Goal: Task Accomplishment & Management: Use online tool/utility

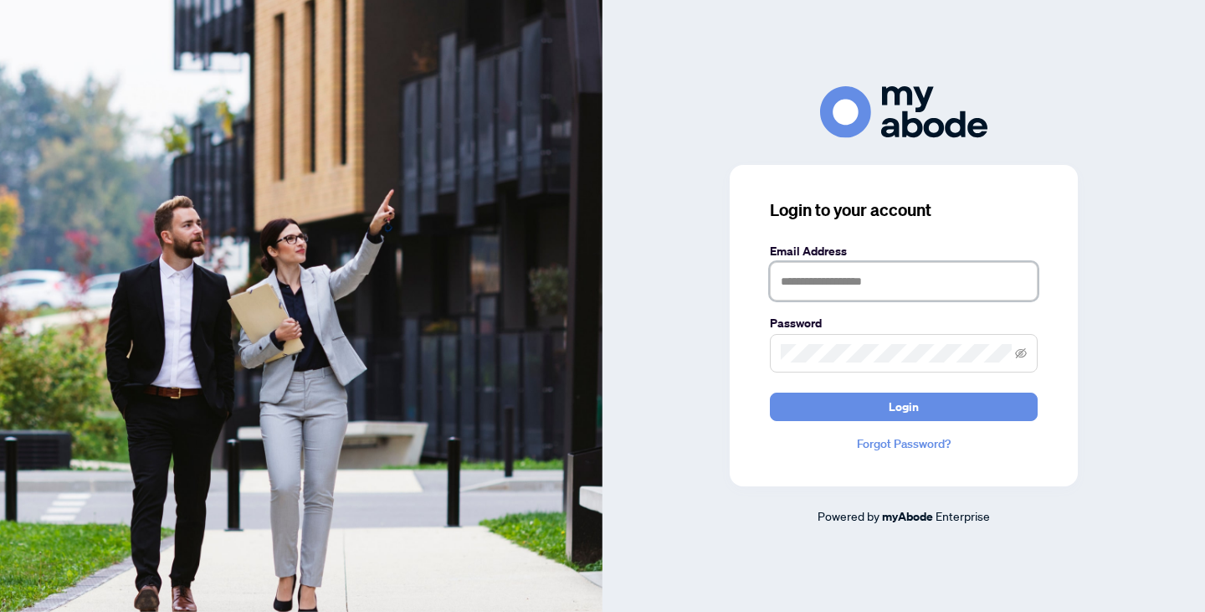
click at [897, 275] on input "text" at bounding box center [904, 281] width 268 height 38
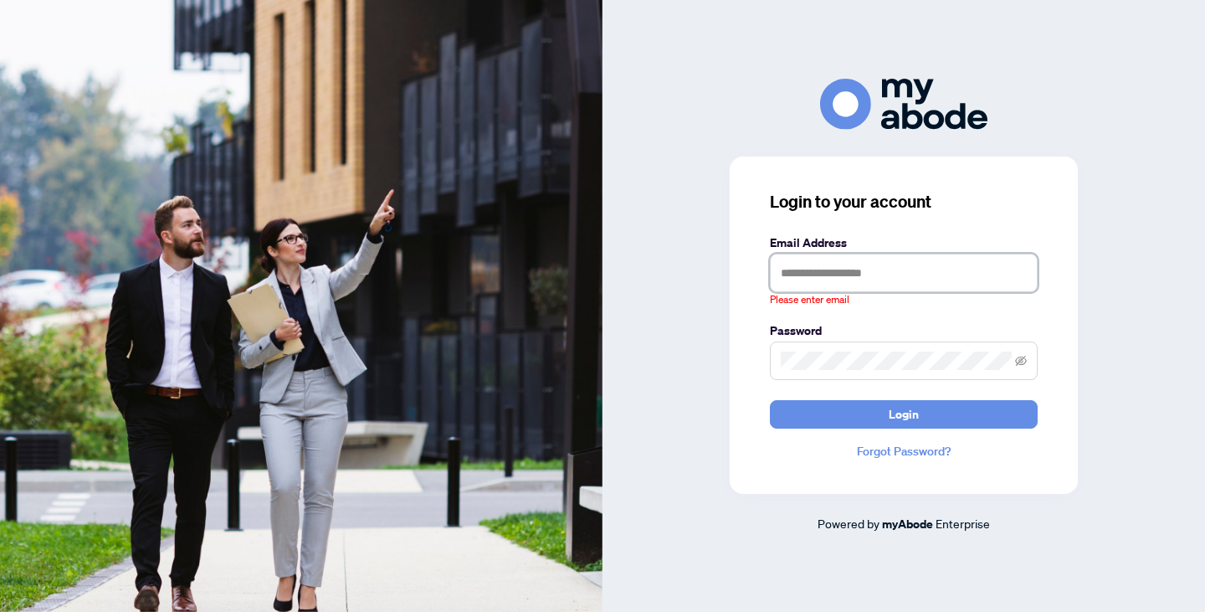
type input "**********"
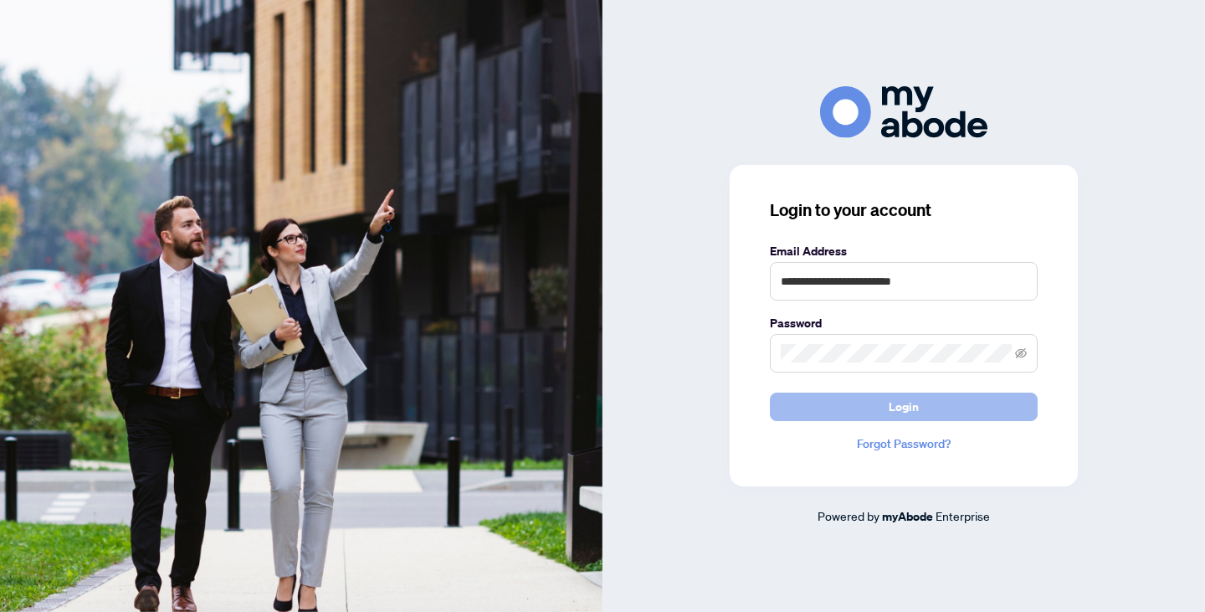
click at [931, 414] on button "Login" at bounding box center [904, 406] width 268 height 28
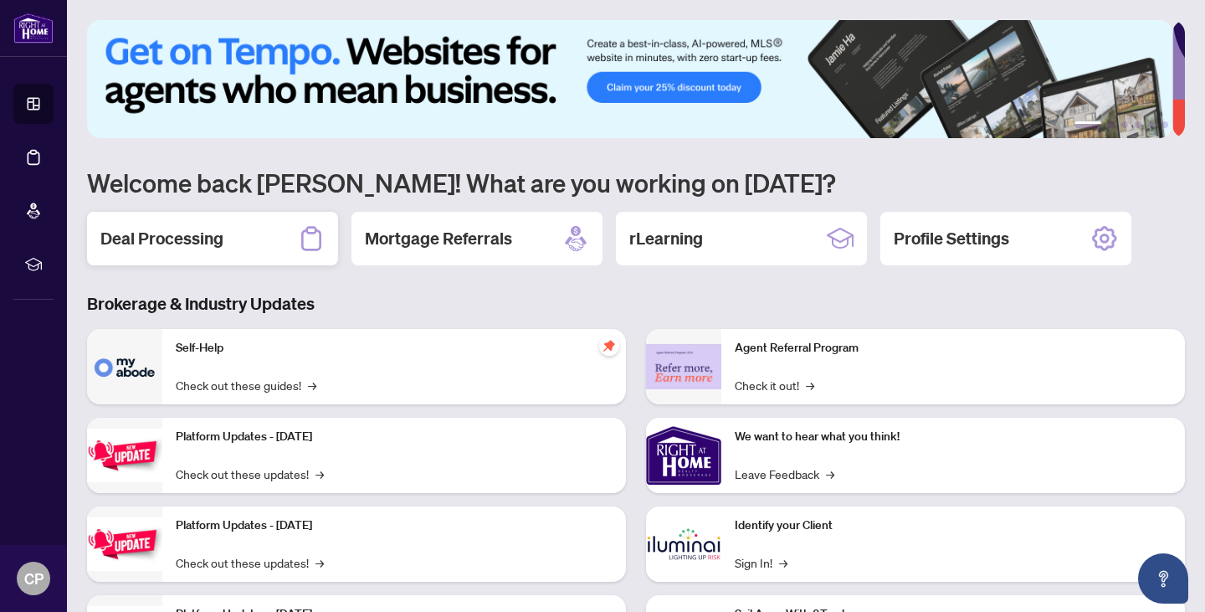
click at [228, 235] on div "Deal Processing" at bounding box center [212, 239] width 251 height 54
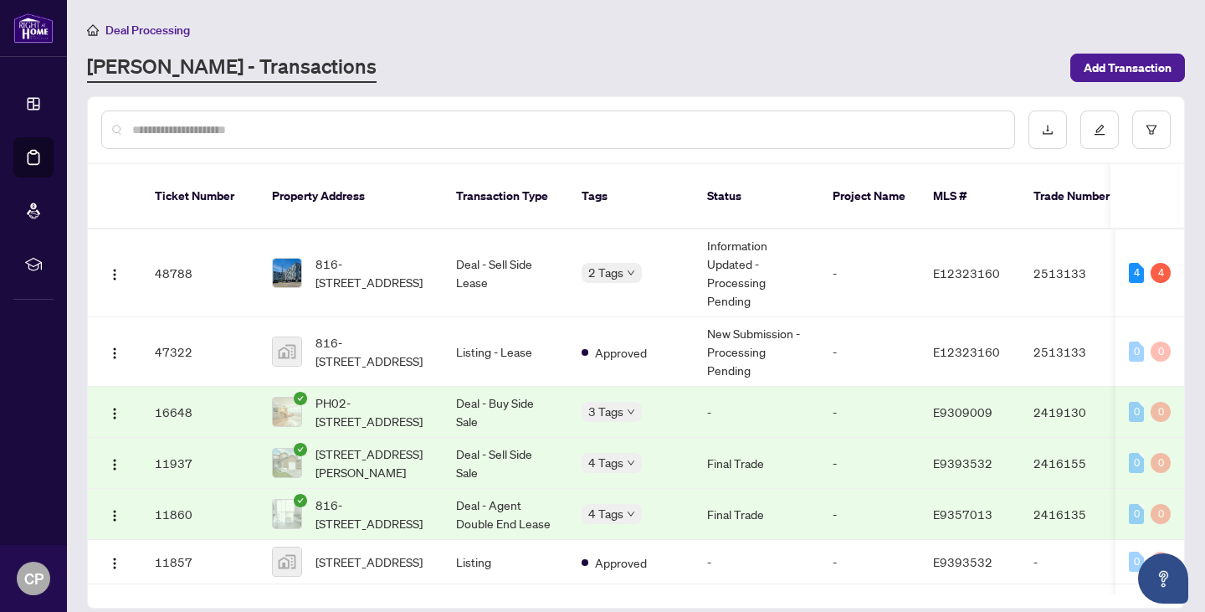
click at [1129, 263] on div "4" at bounding box center [1136, 273] width 15 height 20
click at [1164, 263] on div "4 4" at bounding box center [1150, 273] width 42 height 20
click at [1009, 280] on td "E12323160" at bounding box center [970, 273] width 100 height 88
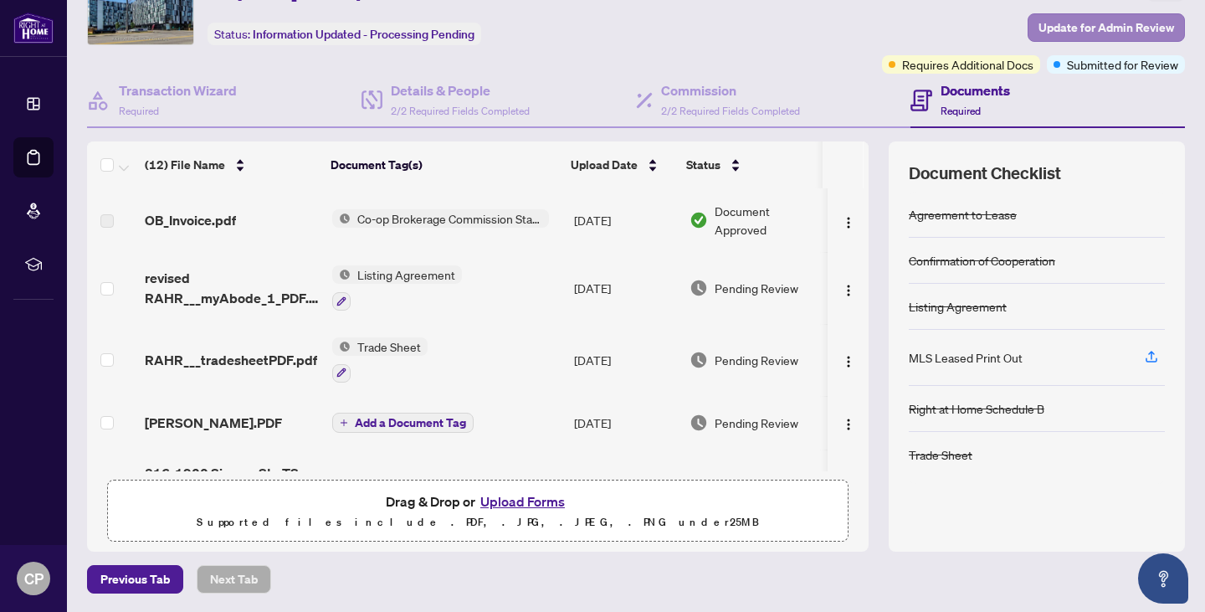
click at [1085, 24] on span "Update for Admin Review" at bounding box center [1106, 27] width 136 height 27
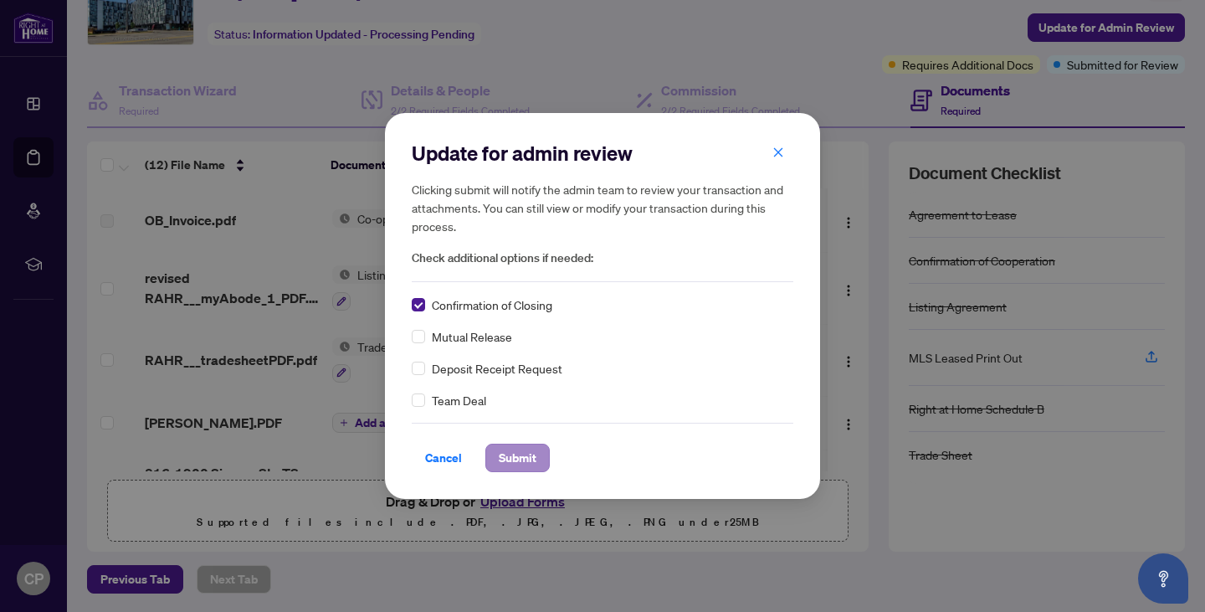
click at [546, 454] on button "Submit" at bounding box center [517, 457] width 64 height 28
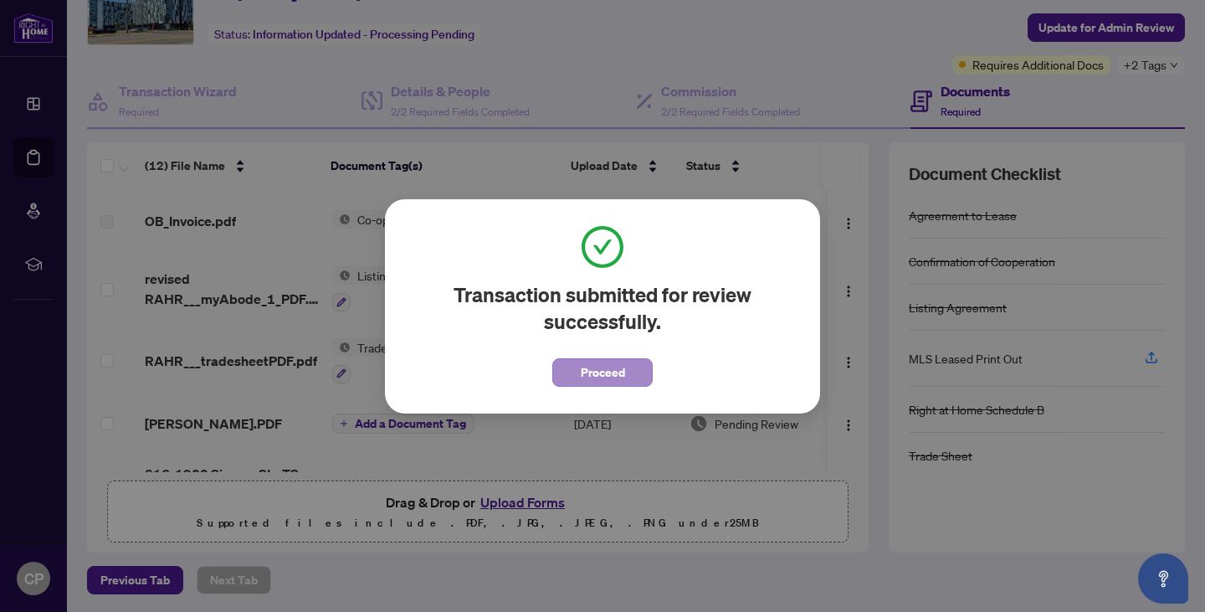
click at [595, 369] on span "Proceed" at bounding box center [603, 372] width 44 height 27
